Goal: Information Seeking & Learning: Learn about a topic

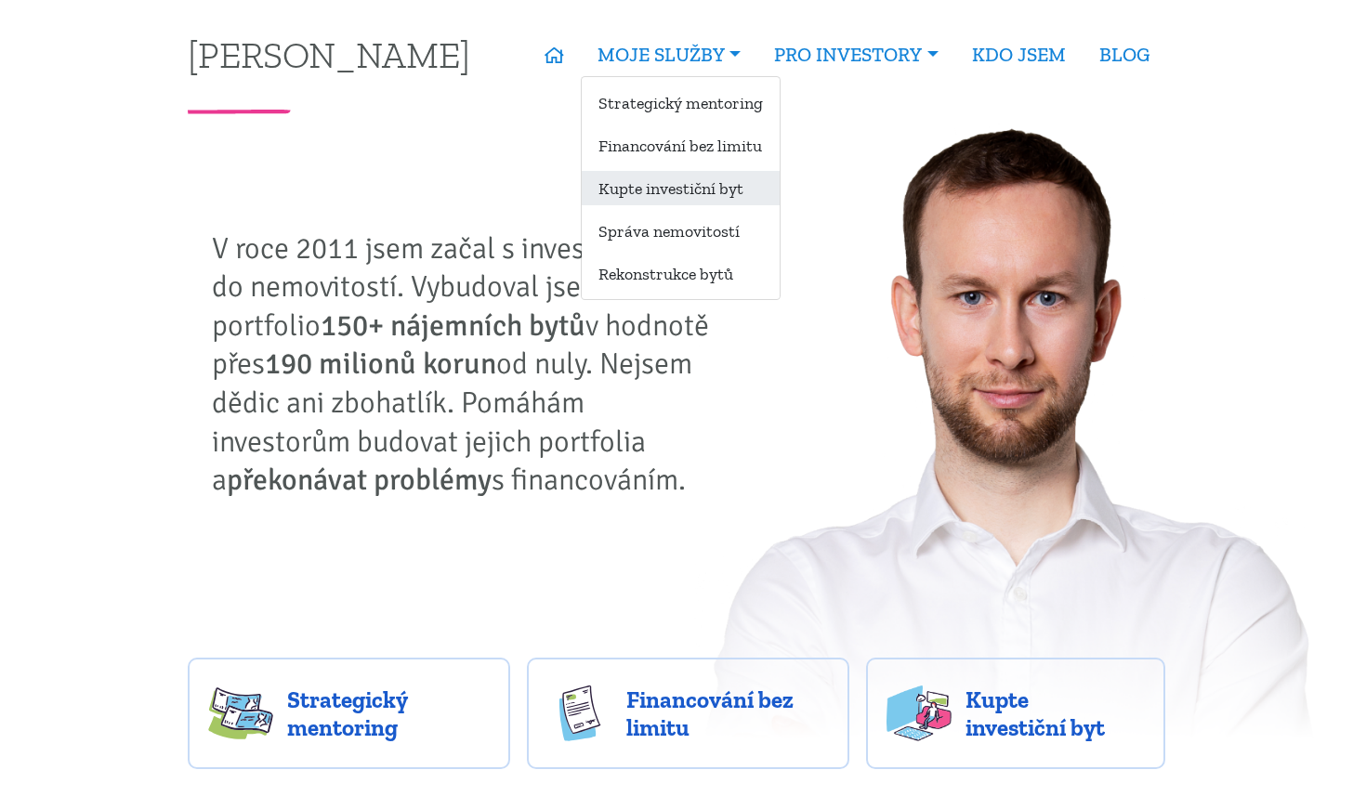
click at [714, 191] on link "Kupte investiční byt" at bounding box center [681, 188] width 198 height 34
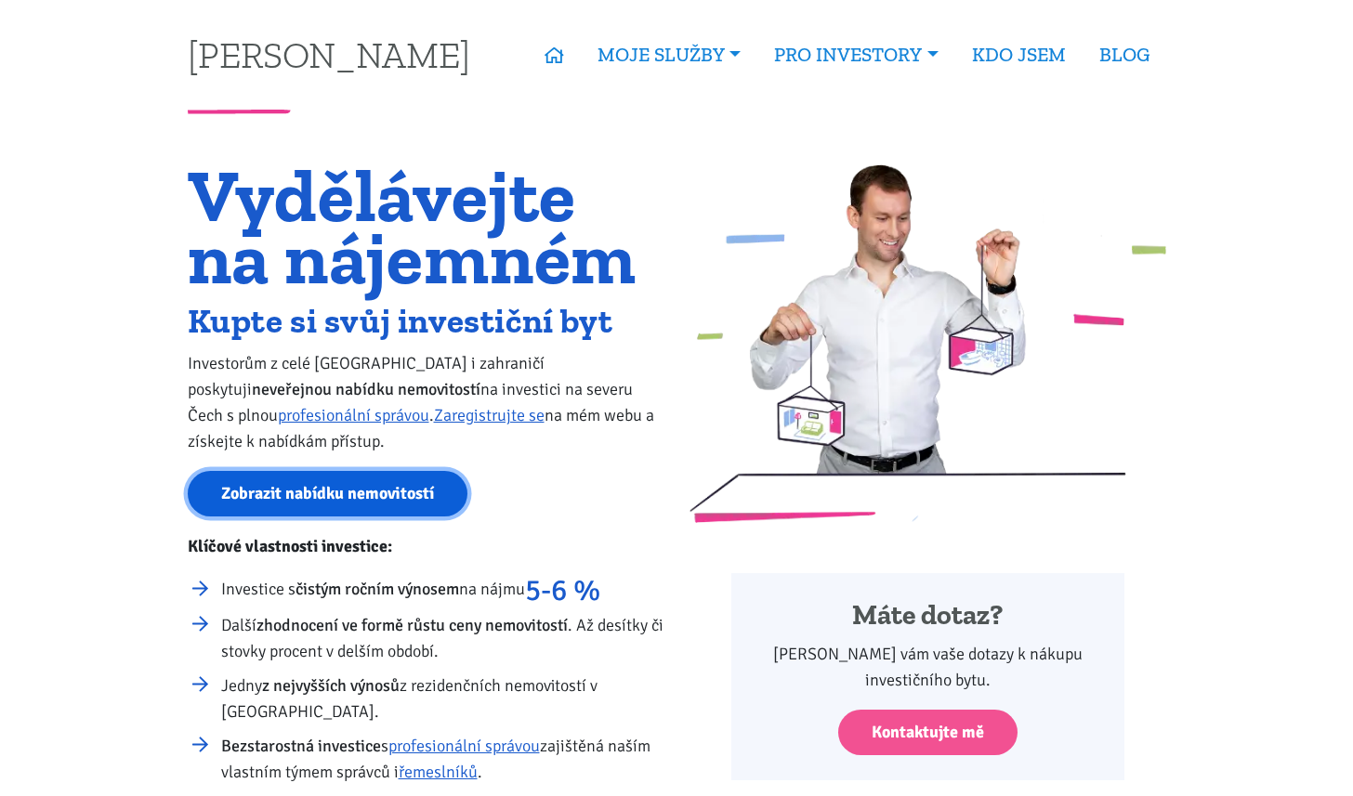
click at [280, 472] on link "Zobrazit nabídku nemovitostí" at bounding box center [328, 494] width 280 height 46
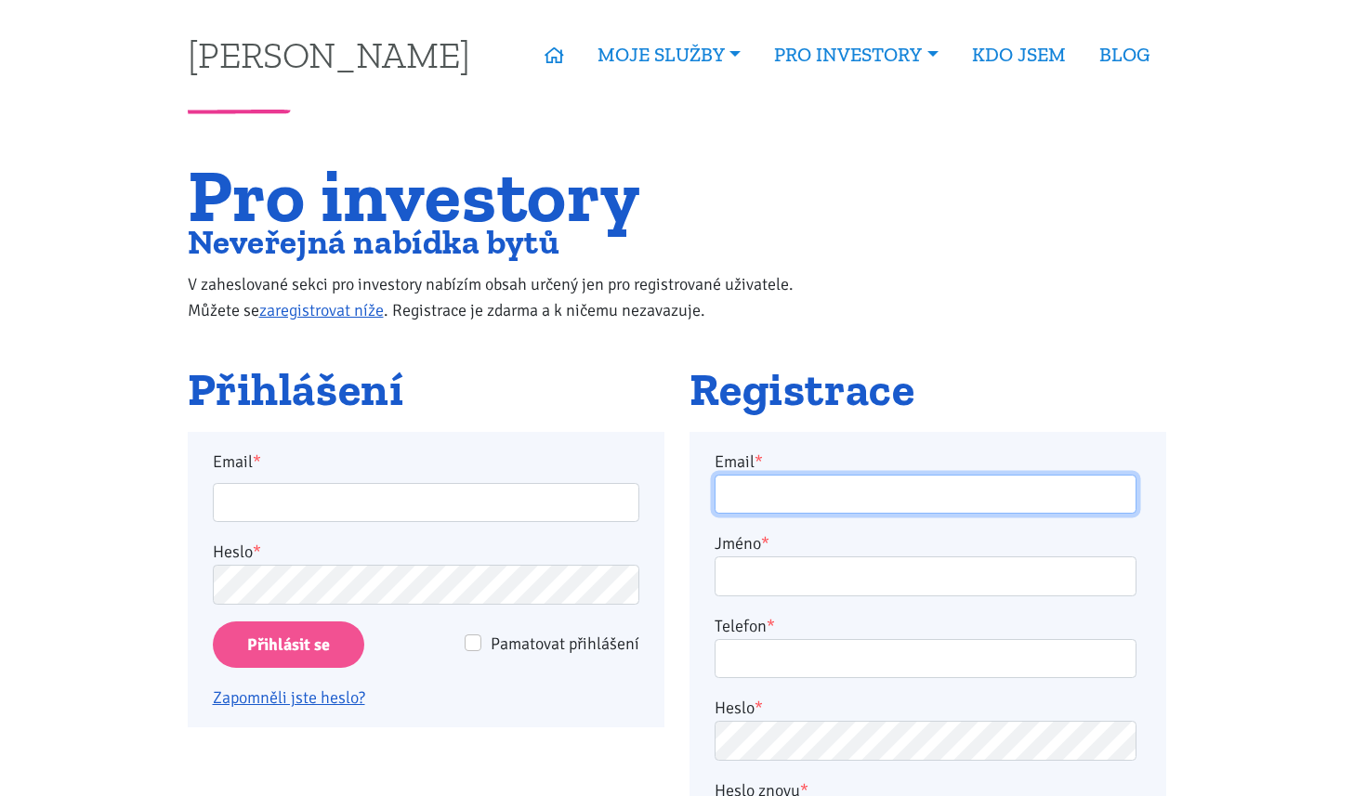
type input "[EMAIL_ADDRESS][DOMAIN_NAME]"
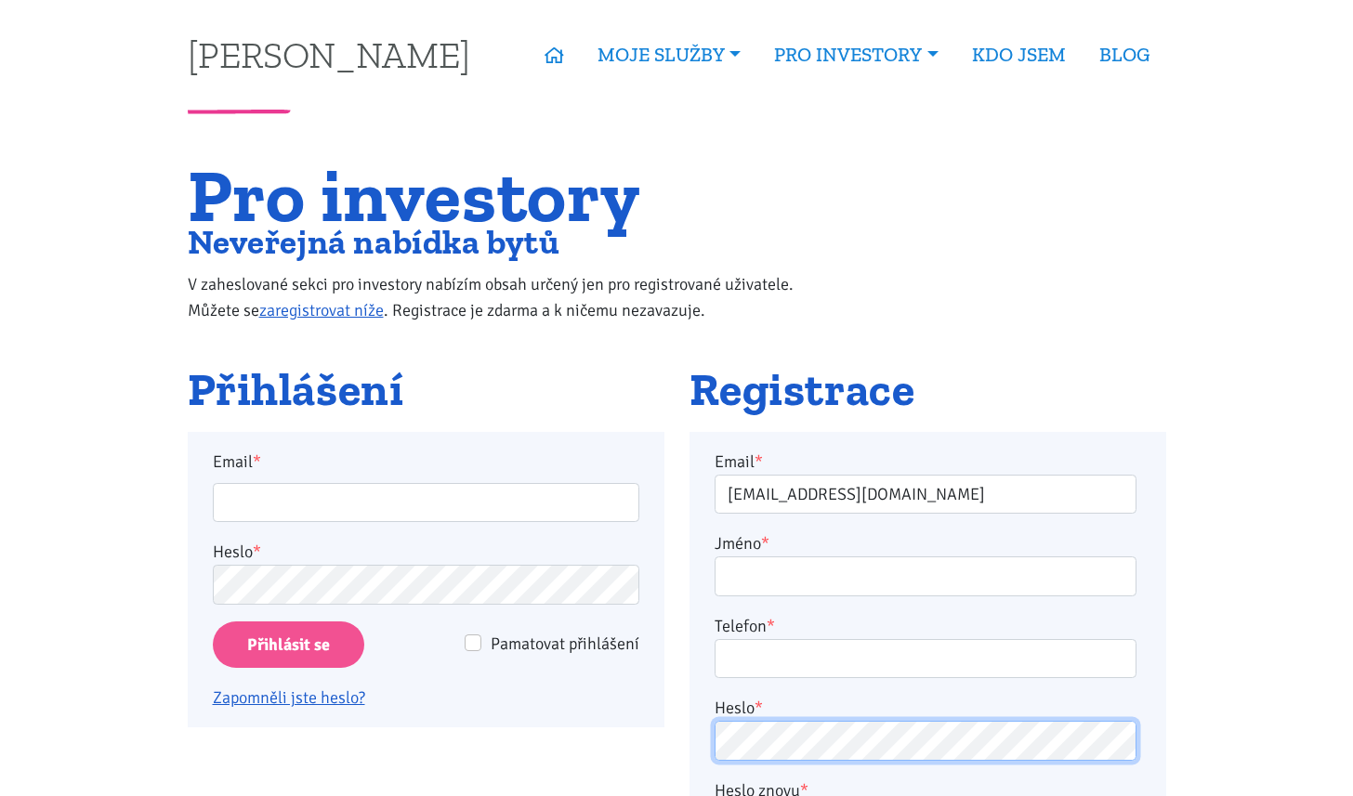
type input "[EMAIL_ADDRESS][DOMAIN_NAME]"
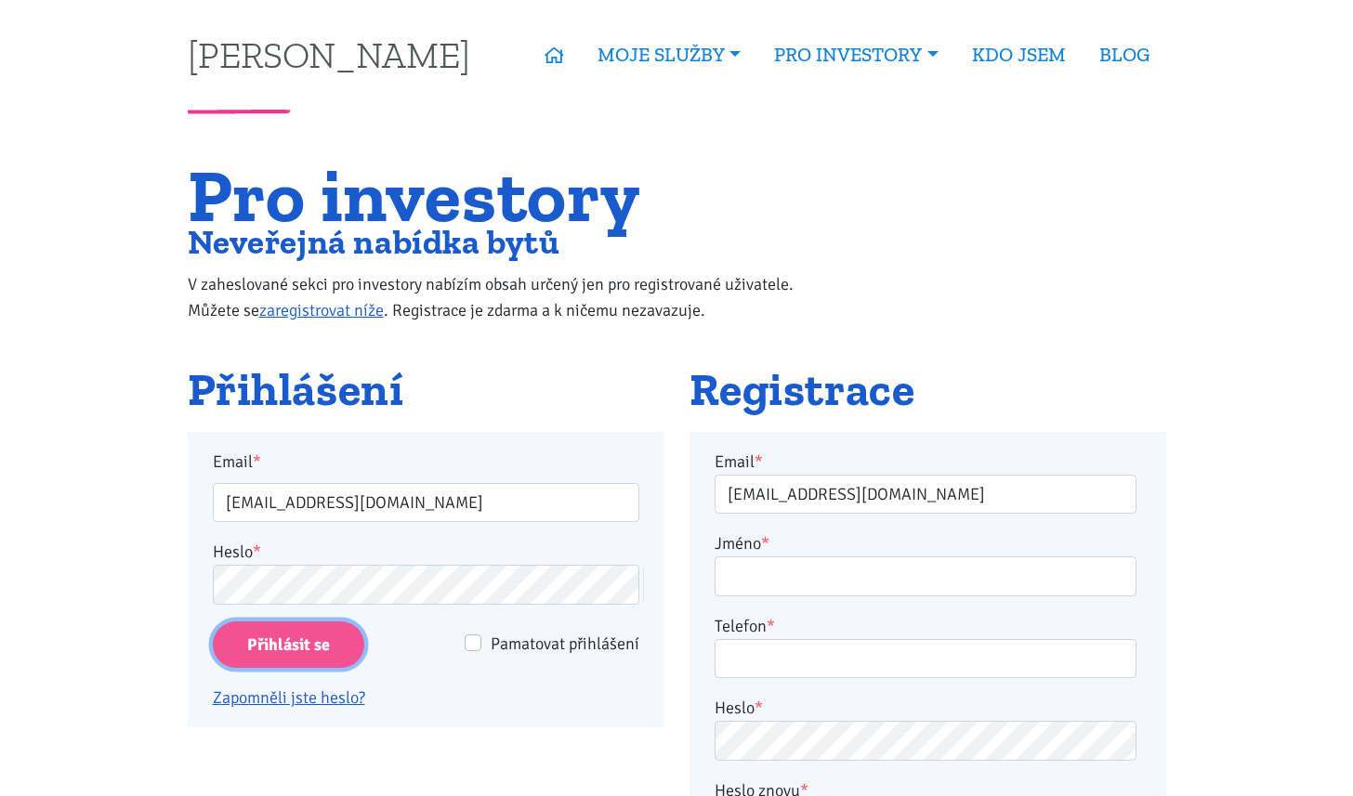
click at [300, 632] on input "Přihlásit se" at bounding box center [288, 645] width 151 height 47
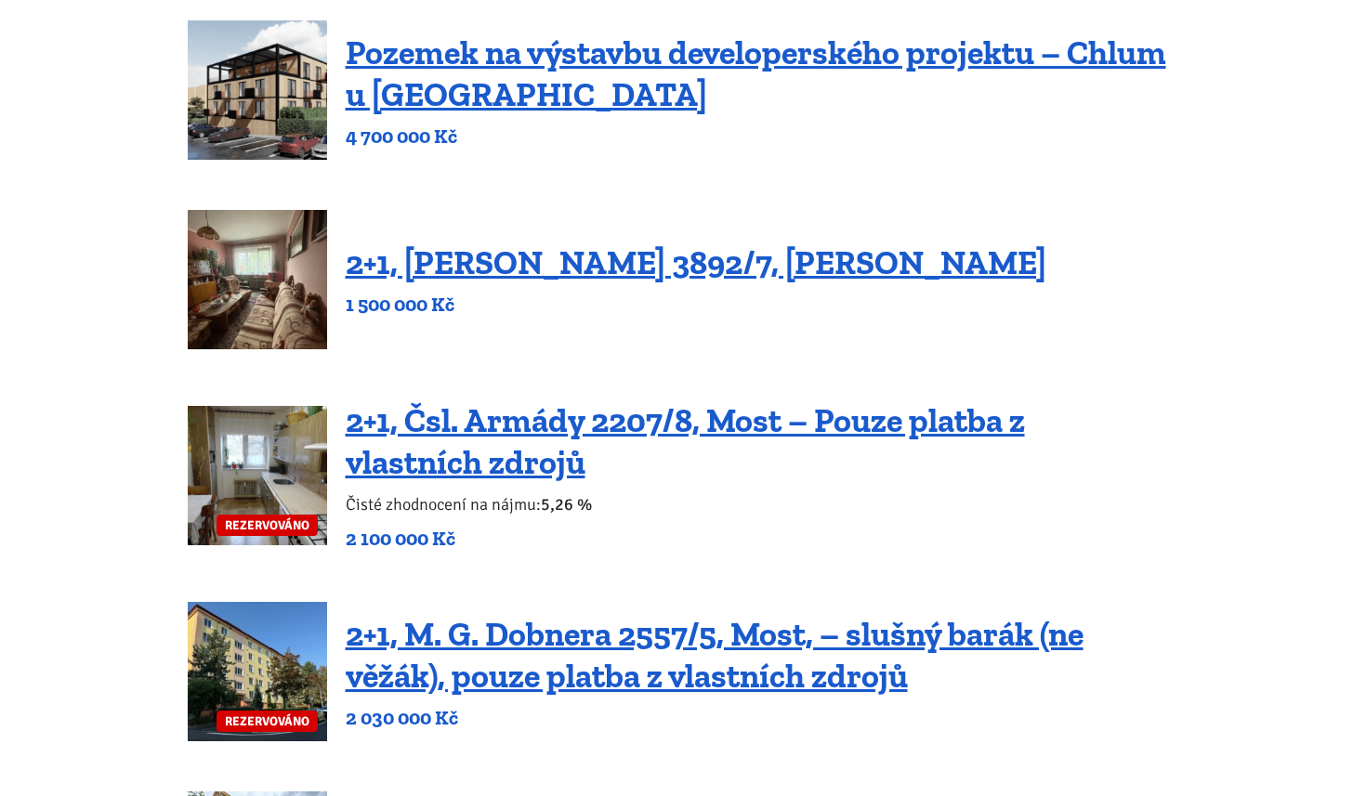
scroll to position [480, 0]
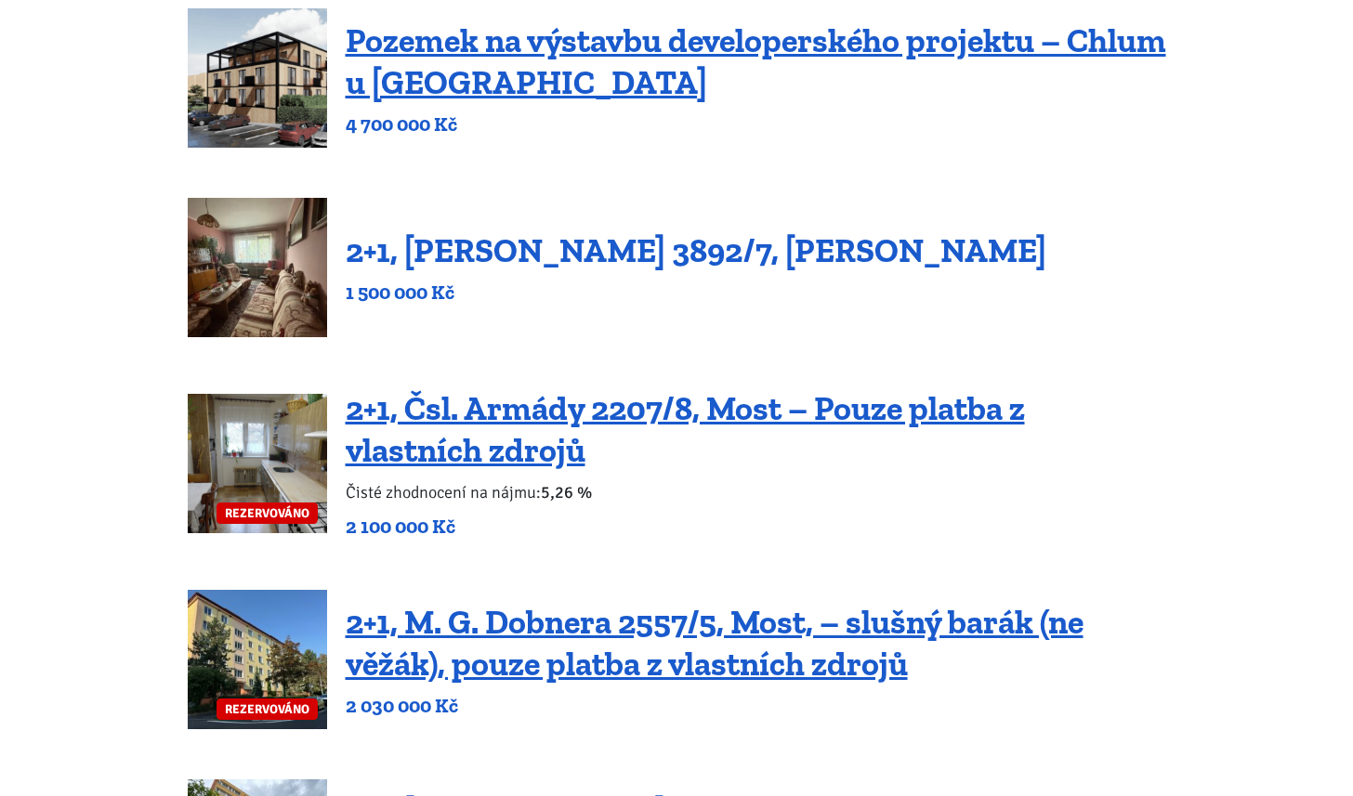
click at [628, 237] on link "2+1, [PERSON_NAME] 3892/7, [PERSON_NAME]" at bounding box center [696, 250] width 701 height 40
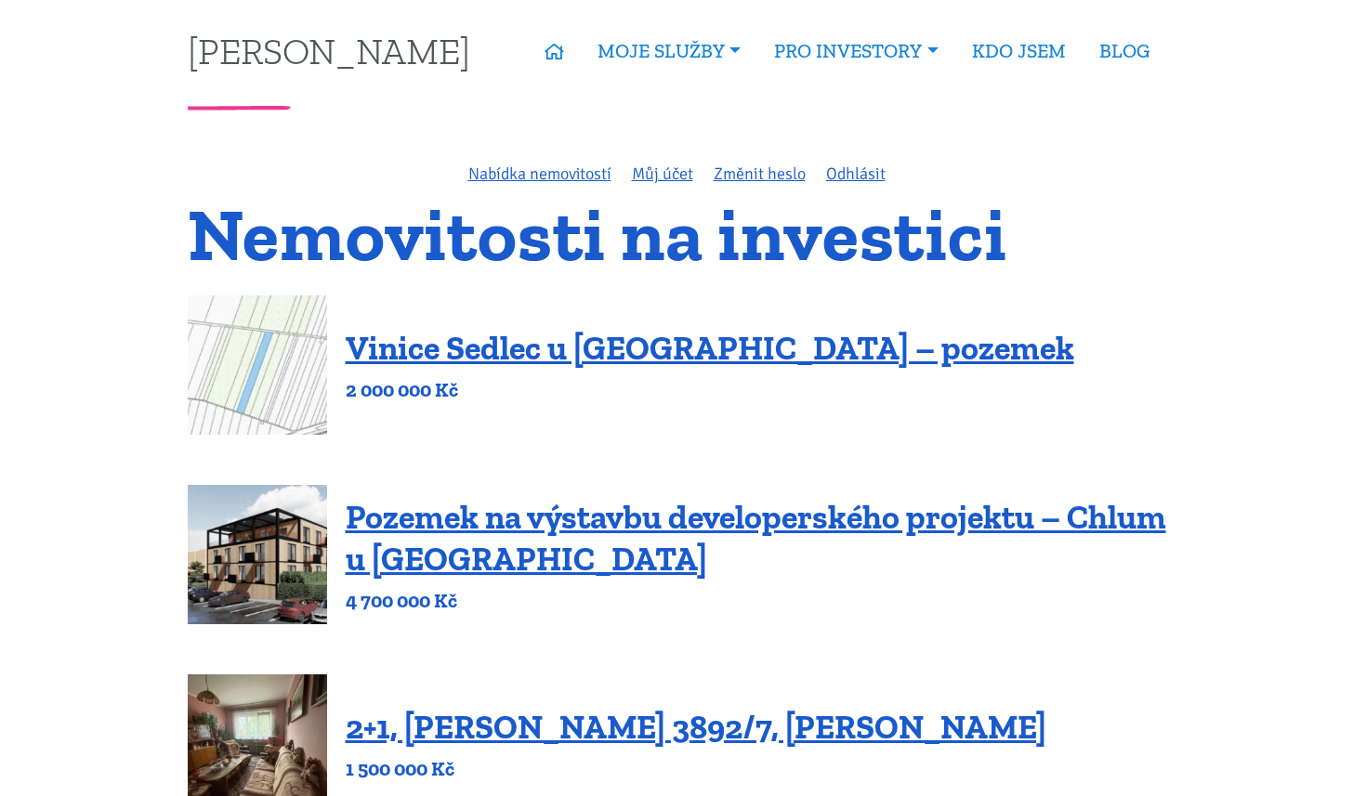
scroll to position [0, 0]
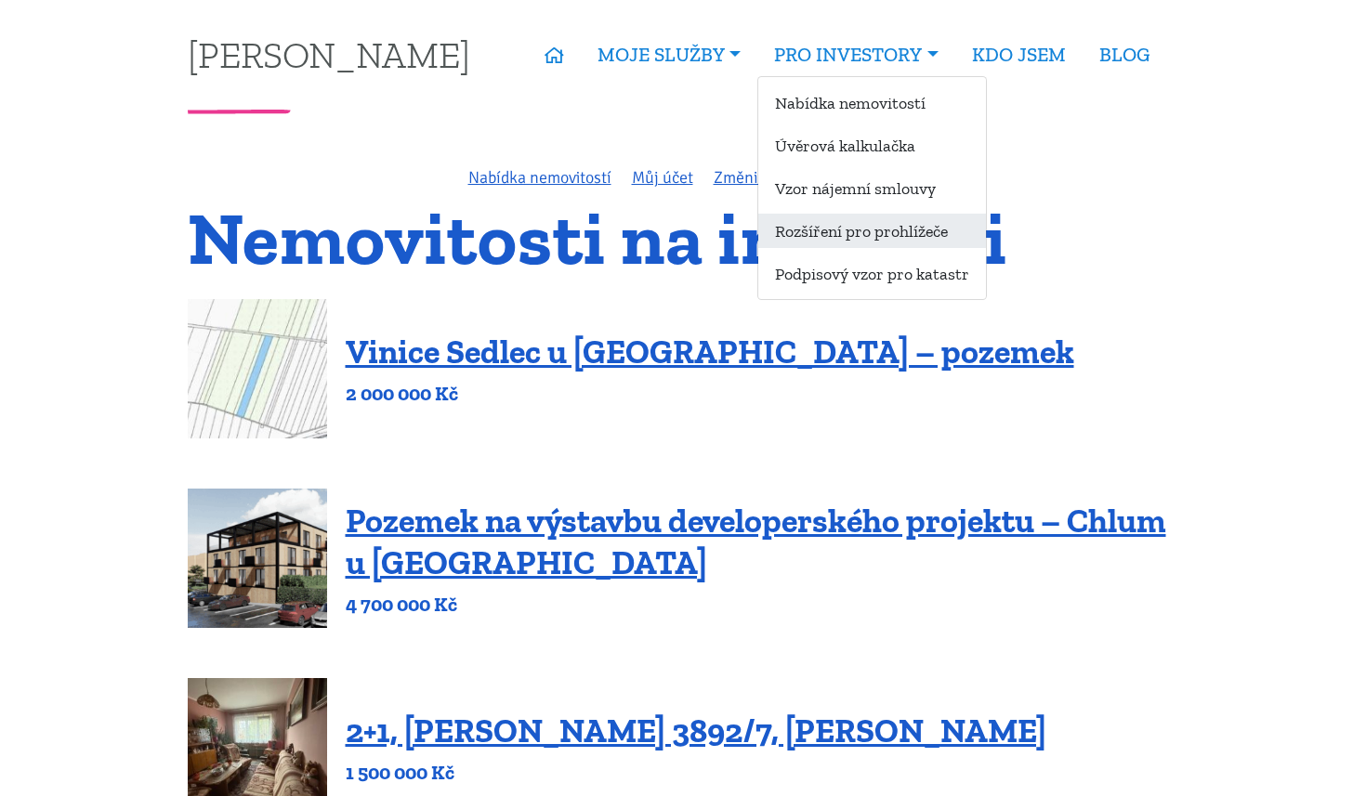
click at [887, 232] on link "Rozšíření pro prohlížeče" at bounding box center [872, 231] width 228 height 34
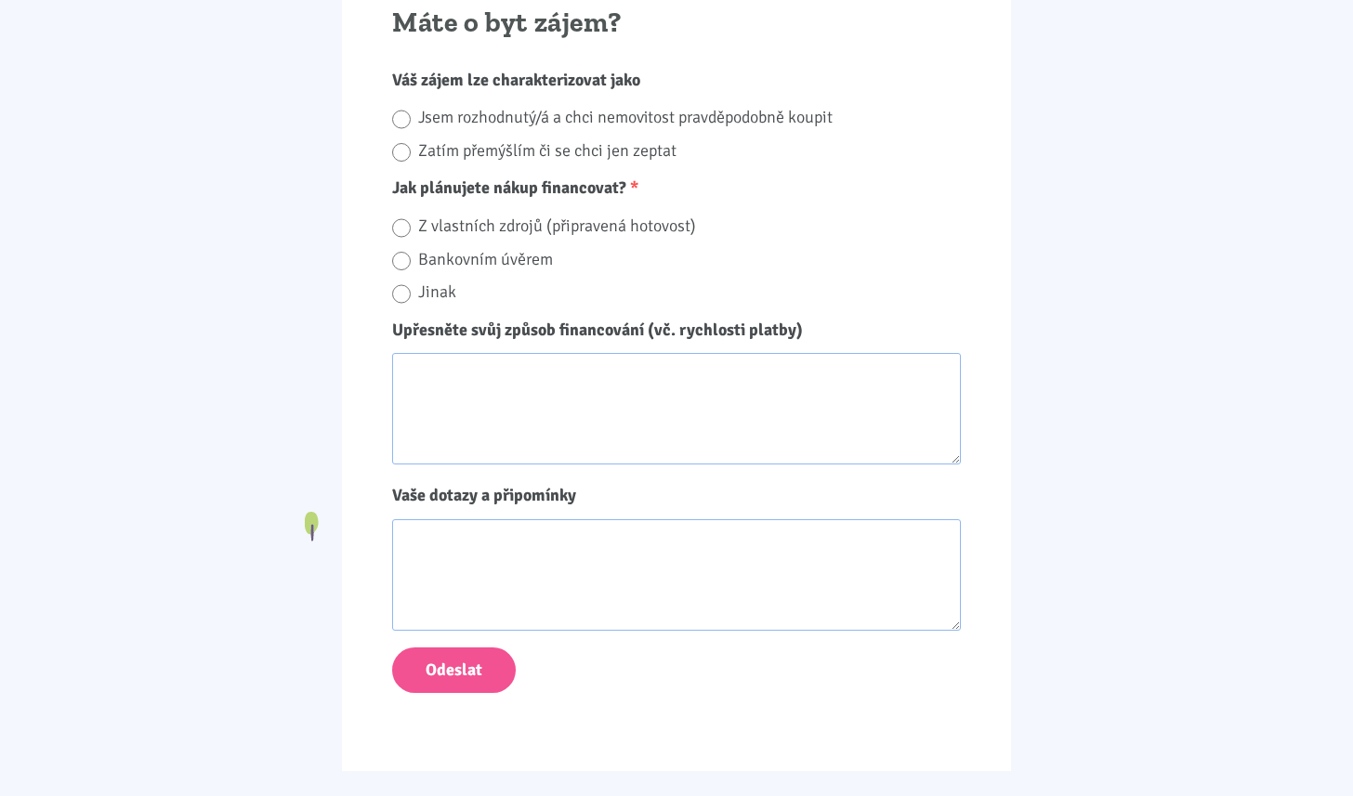
scroll to position [1540, 0]
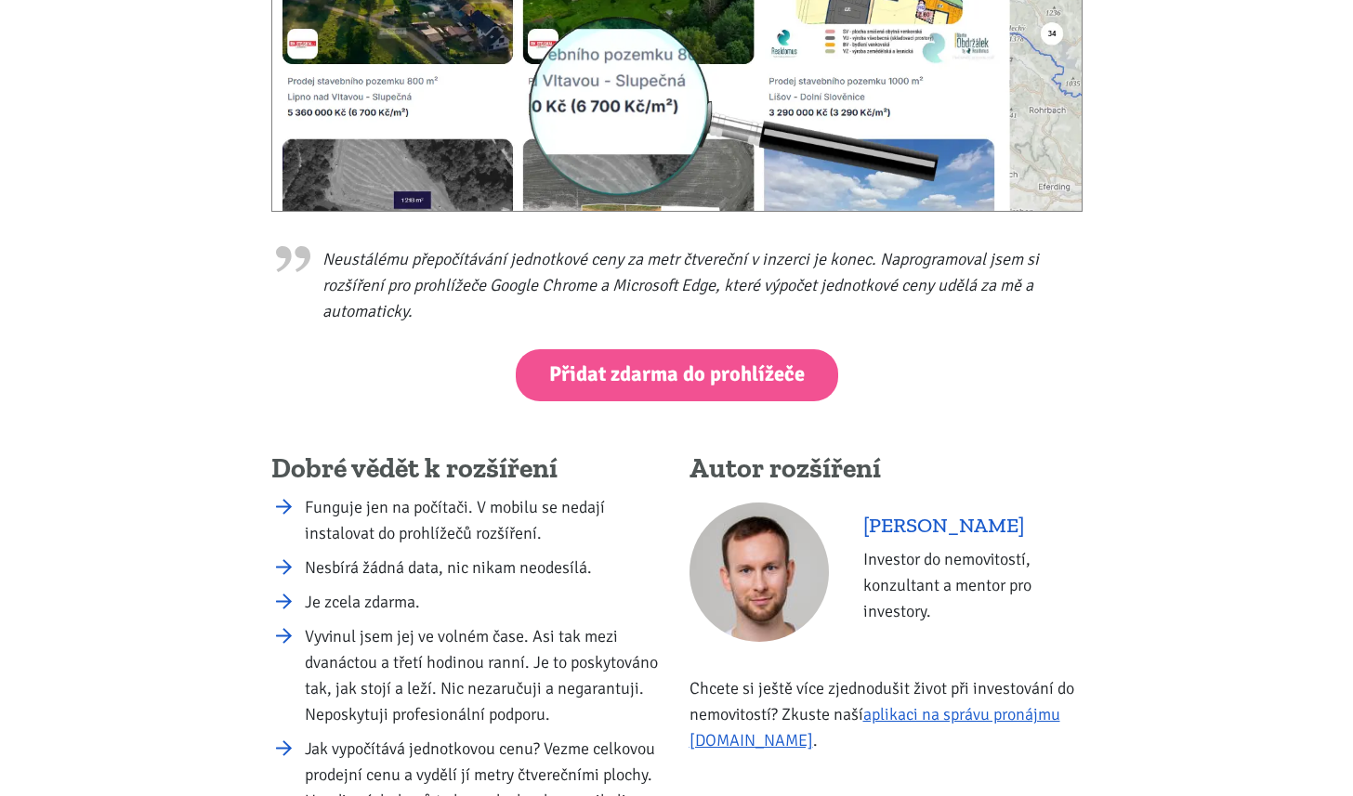
scroll to position [620, 0]
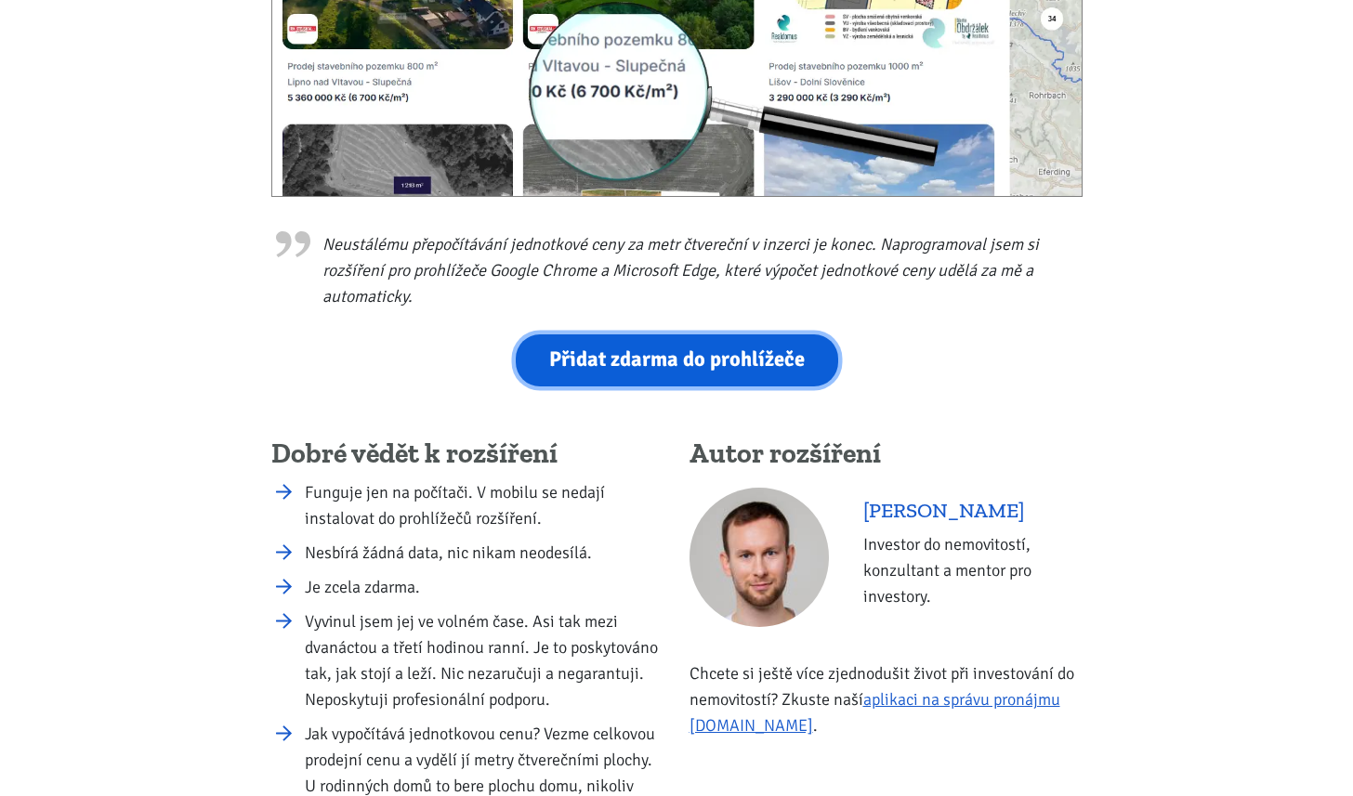
click at [773, 369] on link "Přidat zdarma do prohlížeče" at bounding box center [677, 360] width 322 height 51
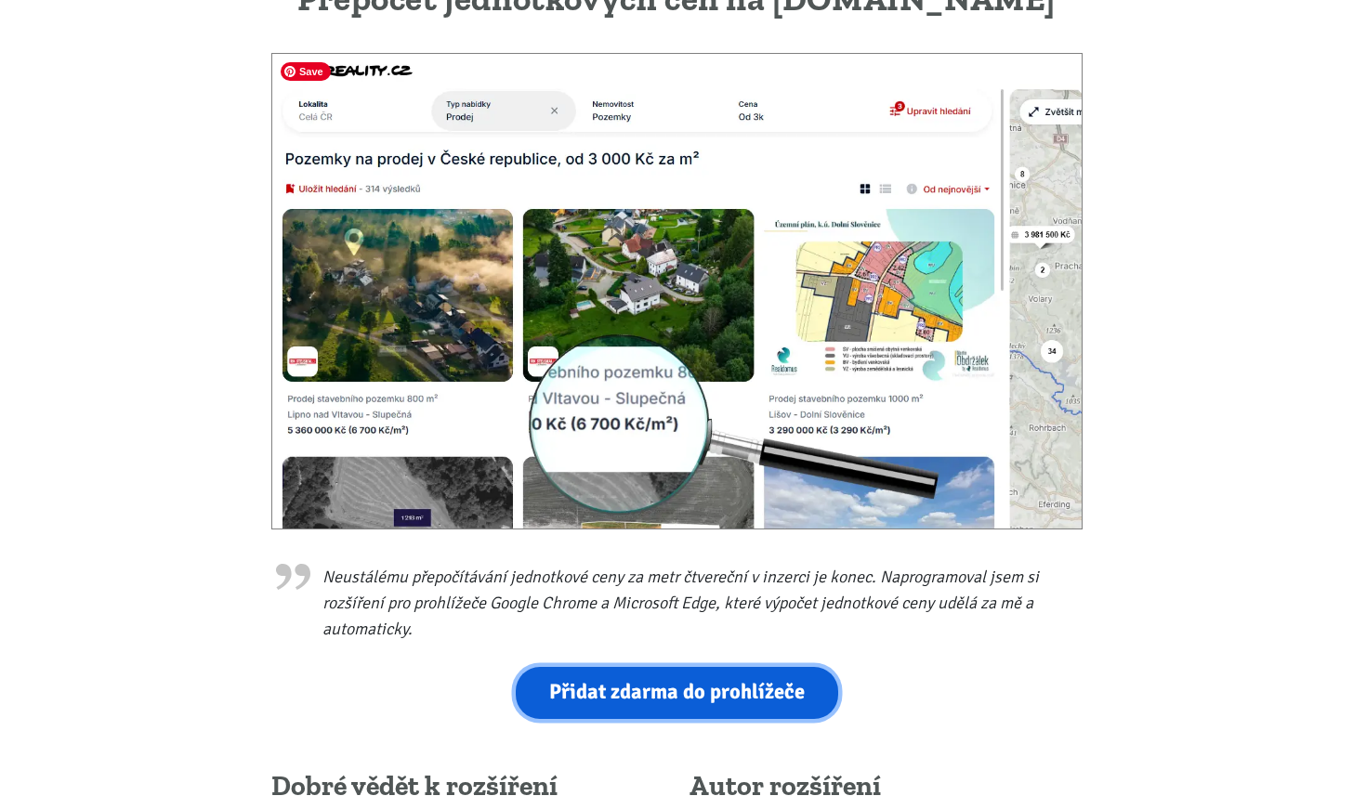
scroll to position [0, 0]
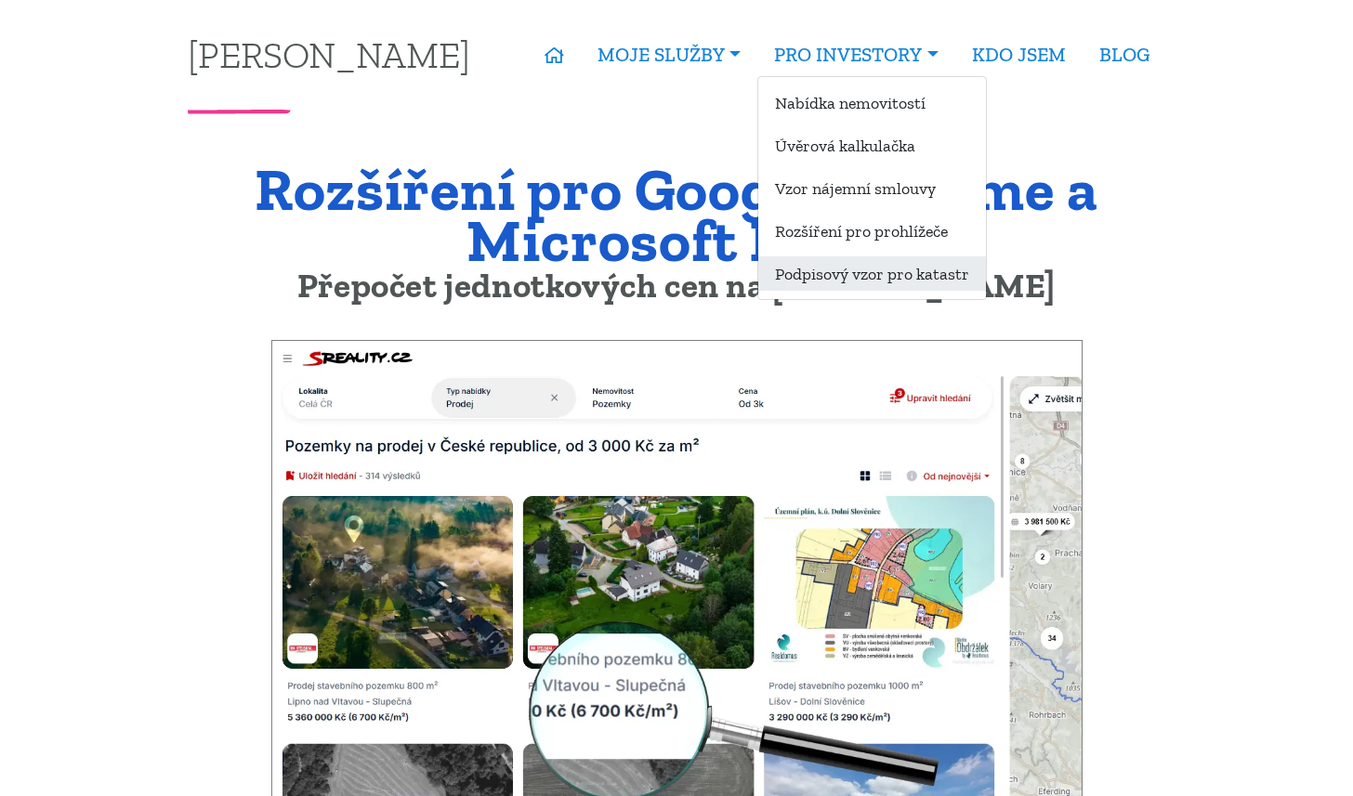
click at [929, 277] on link "Podpisový vzor pro katastr" at bounding box center [872, 273] width 228 height 34
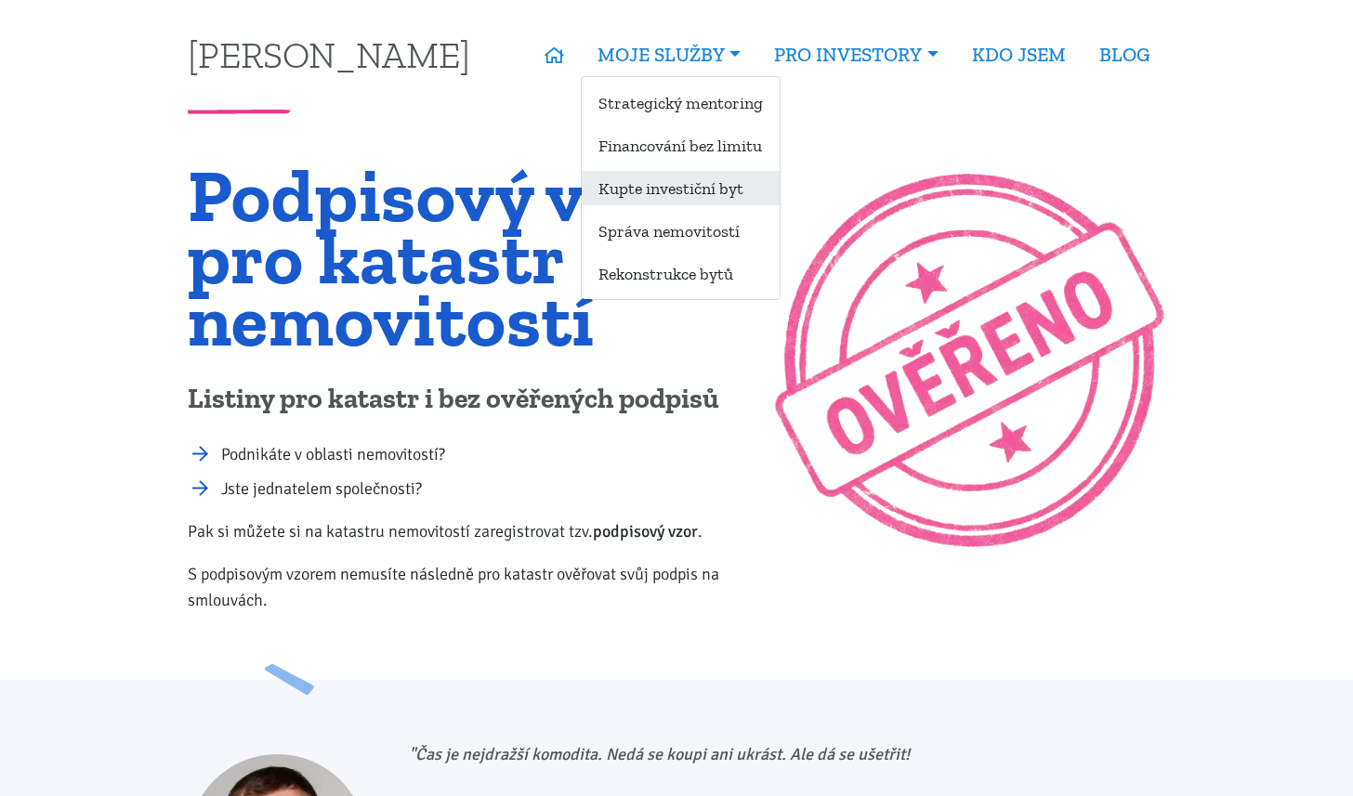
click at [690, 199] on link "Kupte investiční byt" at bounding box center [681, 188] width 198 height 34
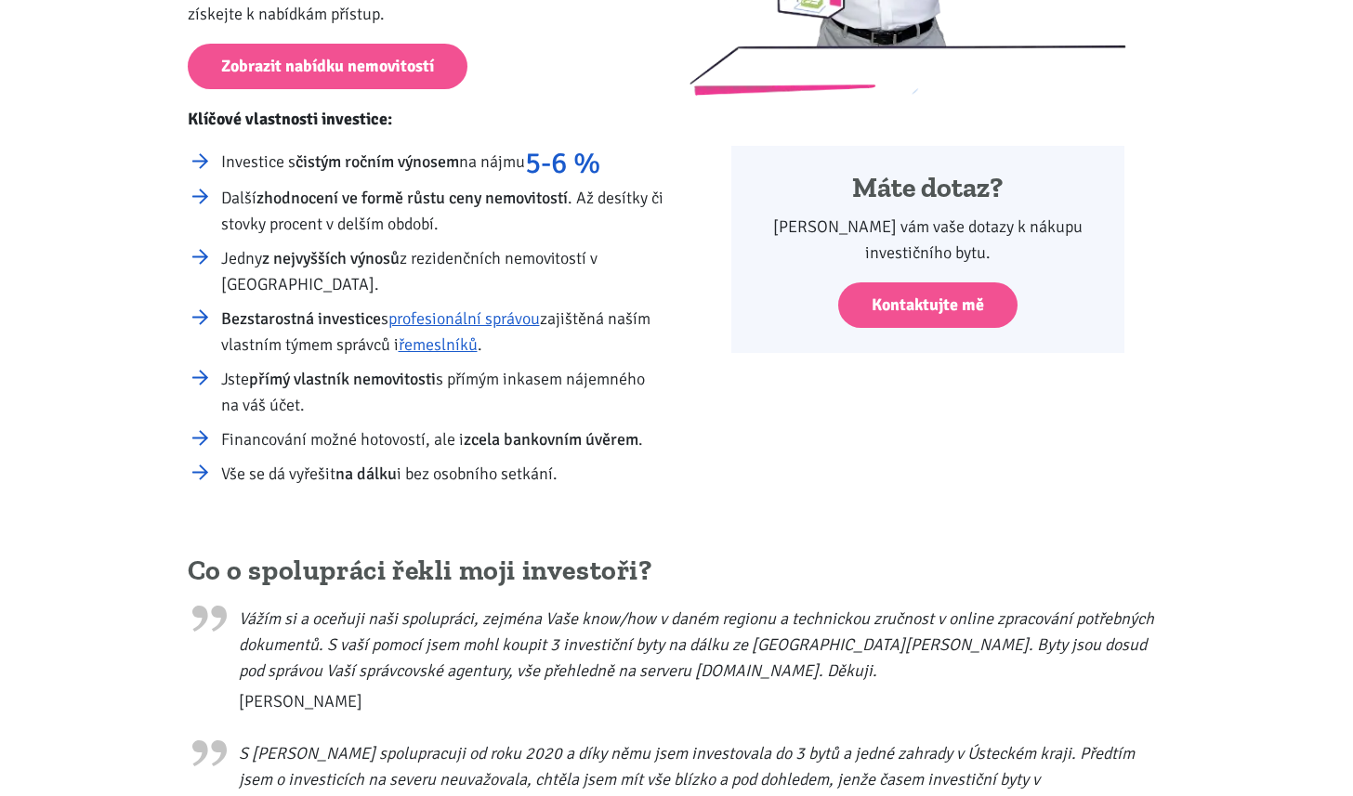
scroll to position [423, 0]
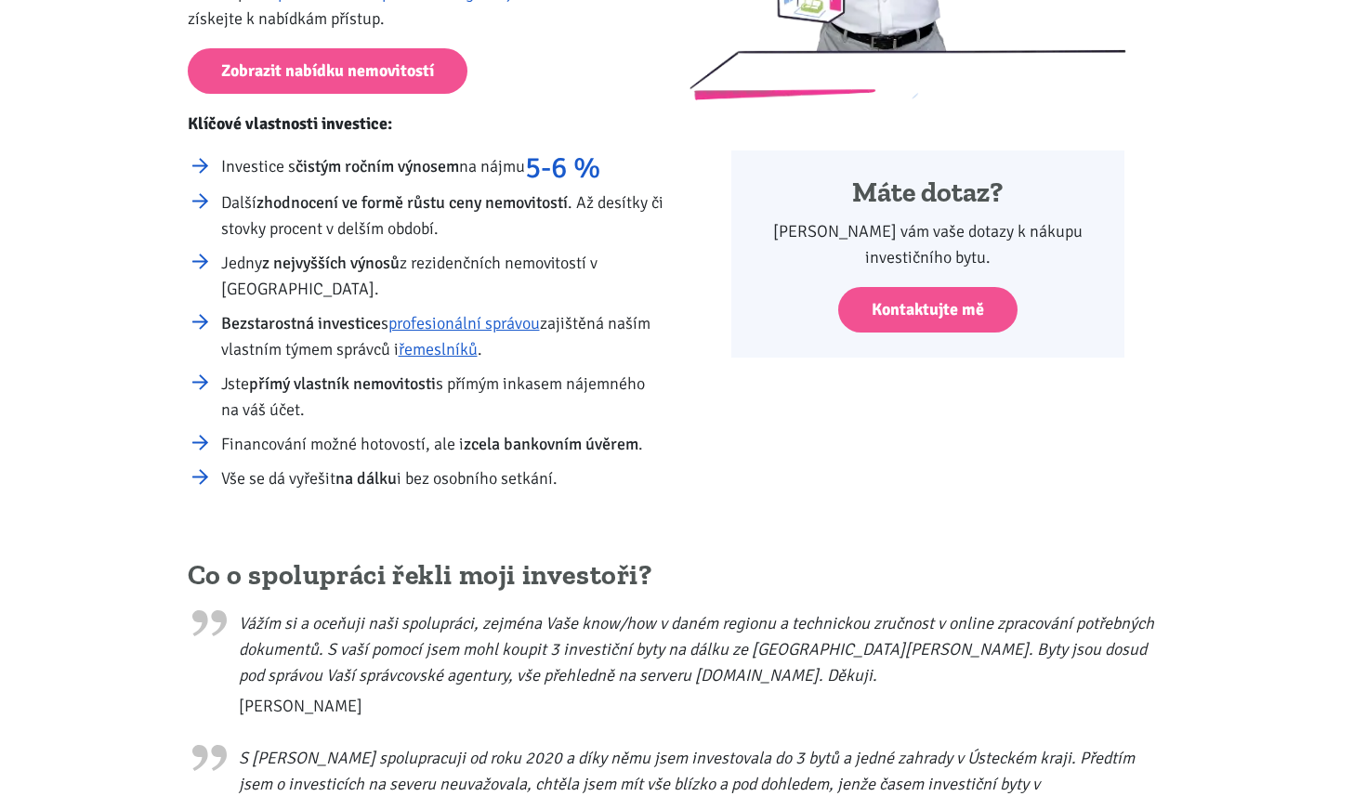
click at [696, 277] on div "Máte dotaz? Zodpovím vám vaše dotazy k nákupu investičního bytu. Kontaktujte mě" at bounding box center [927, 254] width 502 height 207
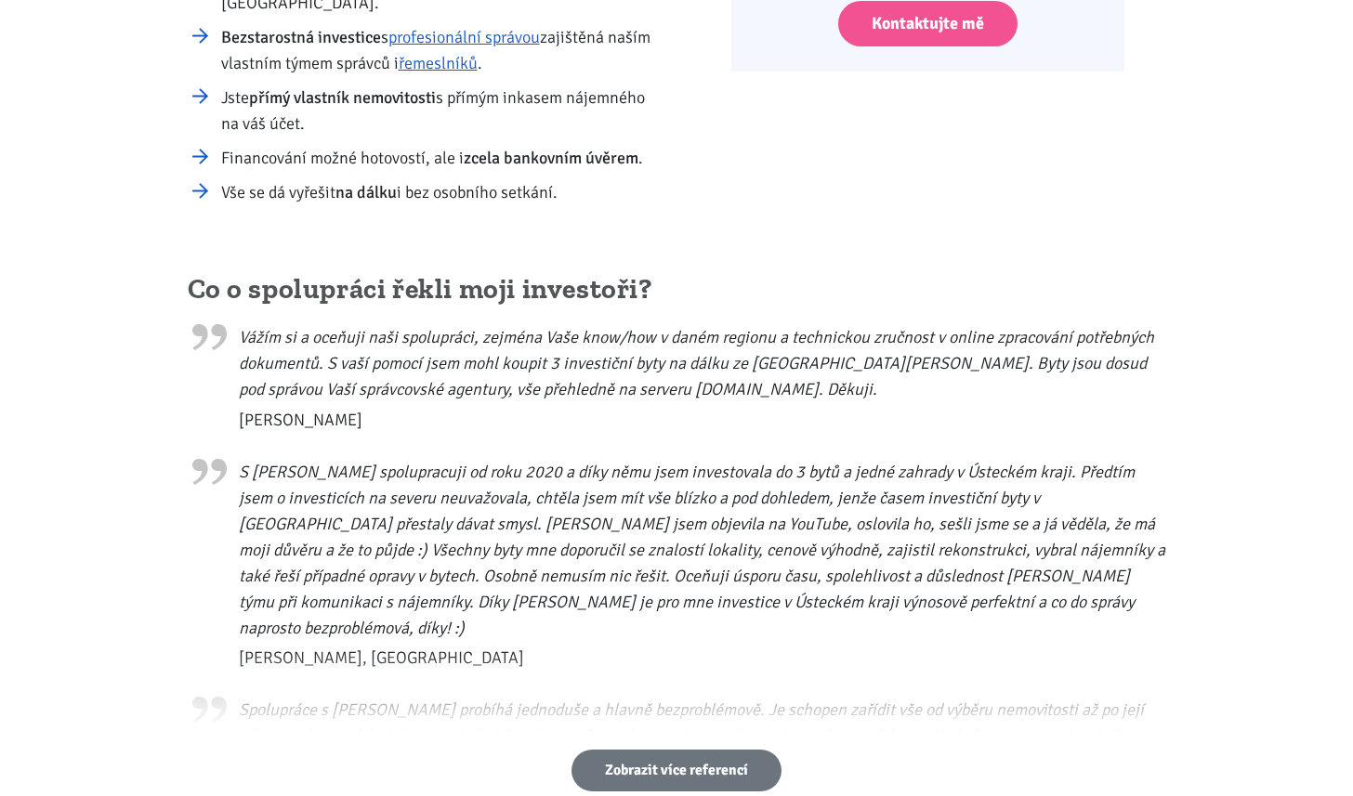
scroll to position [707, 0]
